Goal: Information Seeking & Learning: Learn about a topic

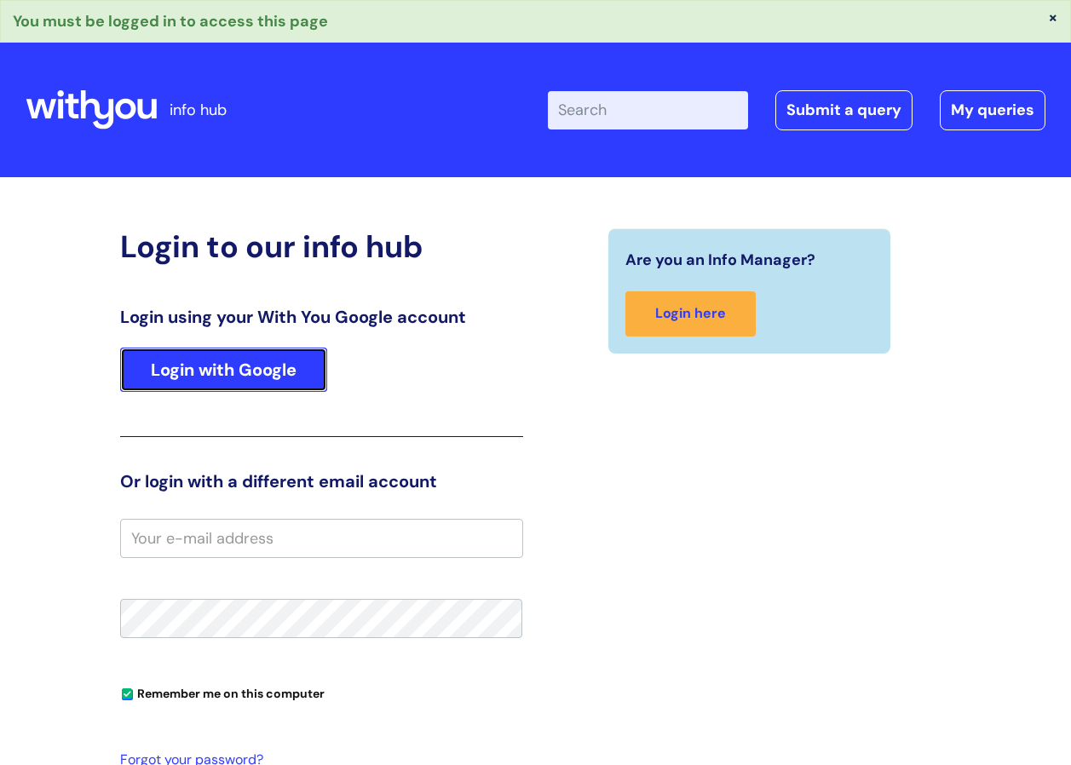
click at [258, 364] on link "Login with Google" at bounding box center [223, 370] width 207 height 44
click at [239, 386] on link "Login with Google" at bounding box center [223, 370] width 207 height 44
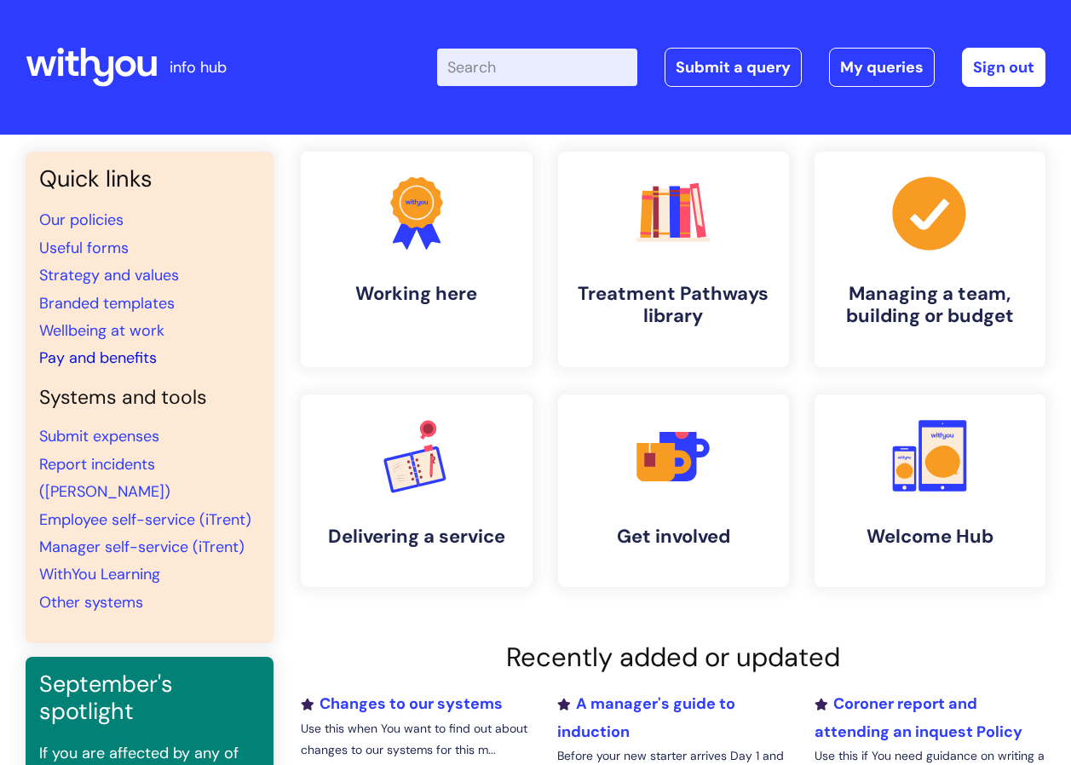
click at [86, 366] on link "Pay and benefits" at bounding box center [98, 358] width 118 height 20
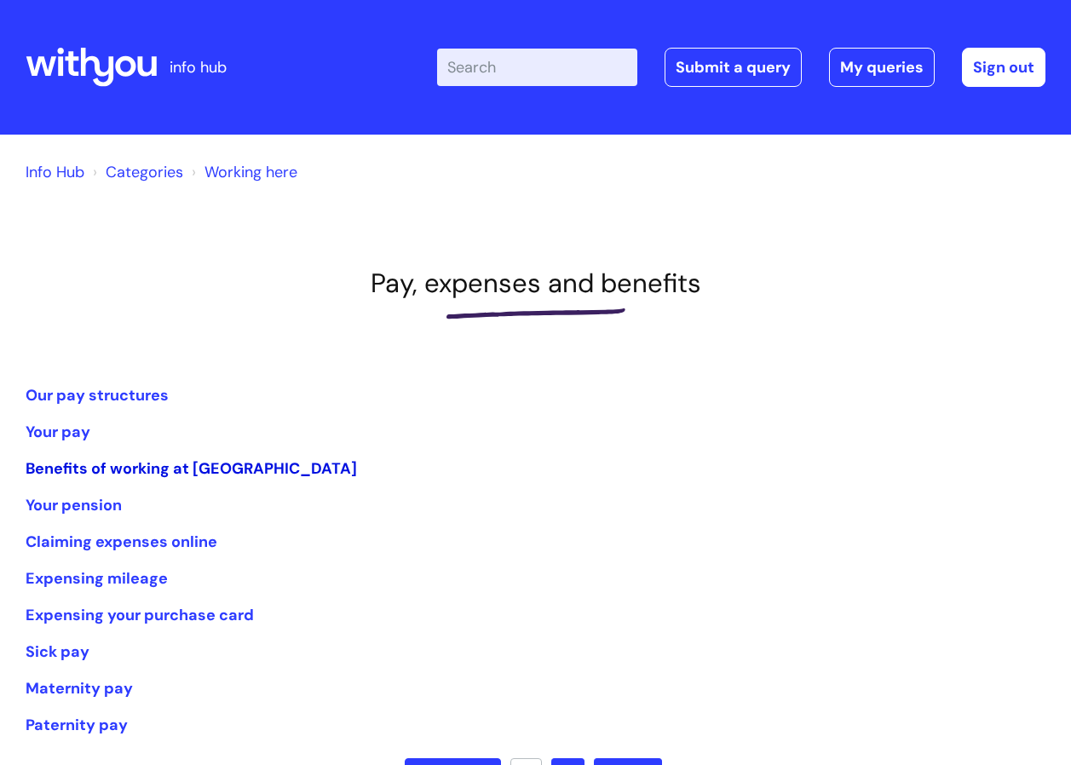
click at [65, 479] on link "Benefits of working at WithYou" at bounding box center [191, 468] width 331 height 20
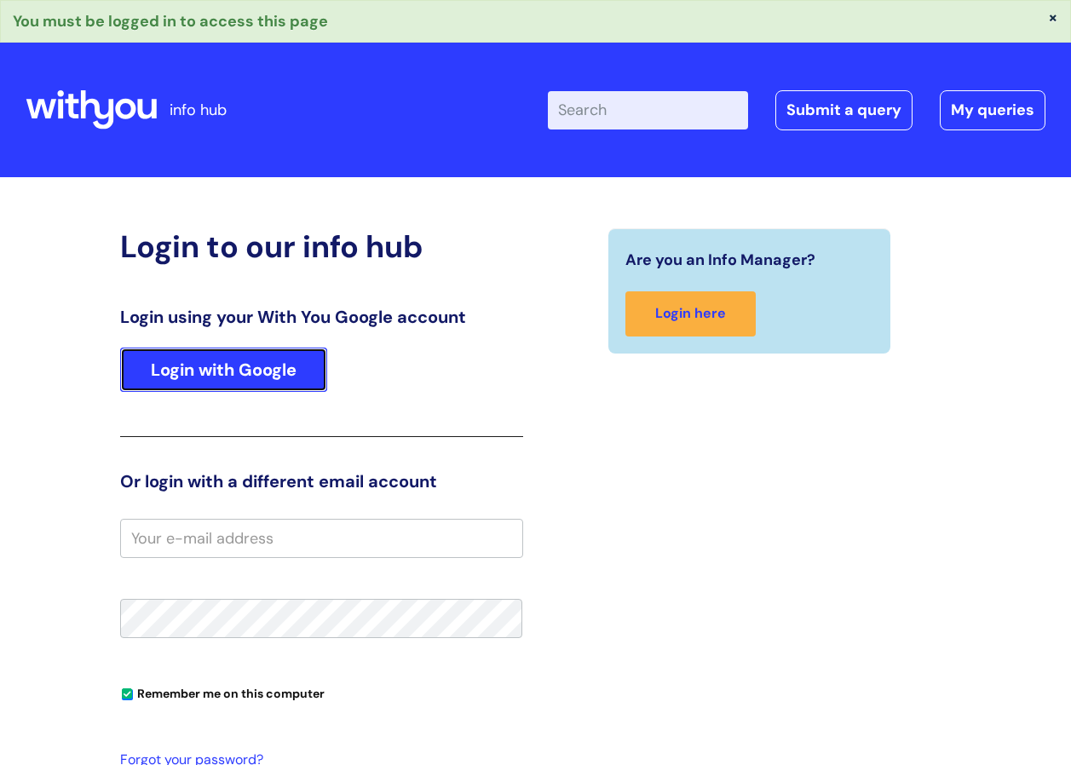
click at [231, 371] on link "Login with Google" at bounding box center [223, 370] width 207 height 44
